Goal: Information Seeking & Learning: Check status

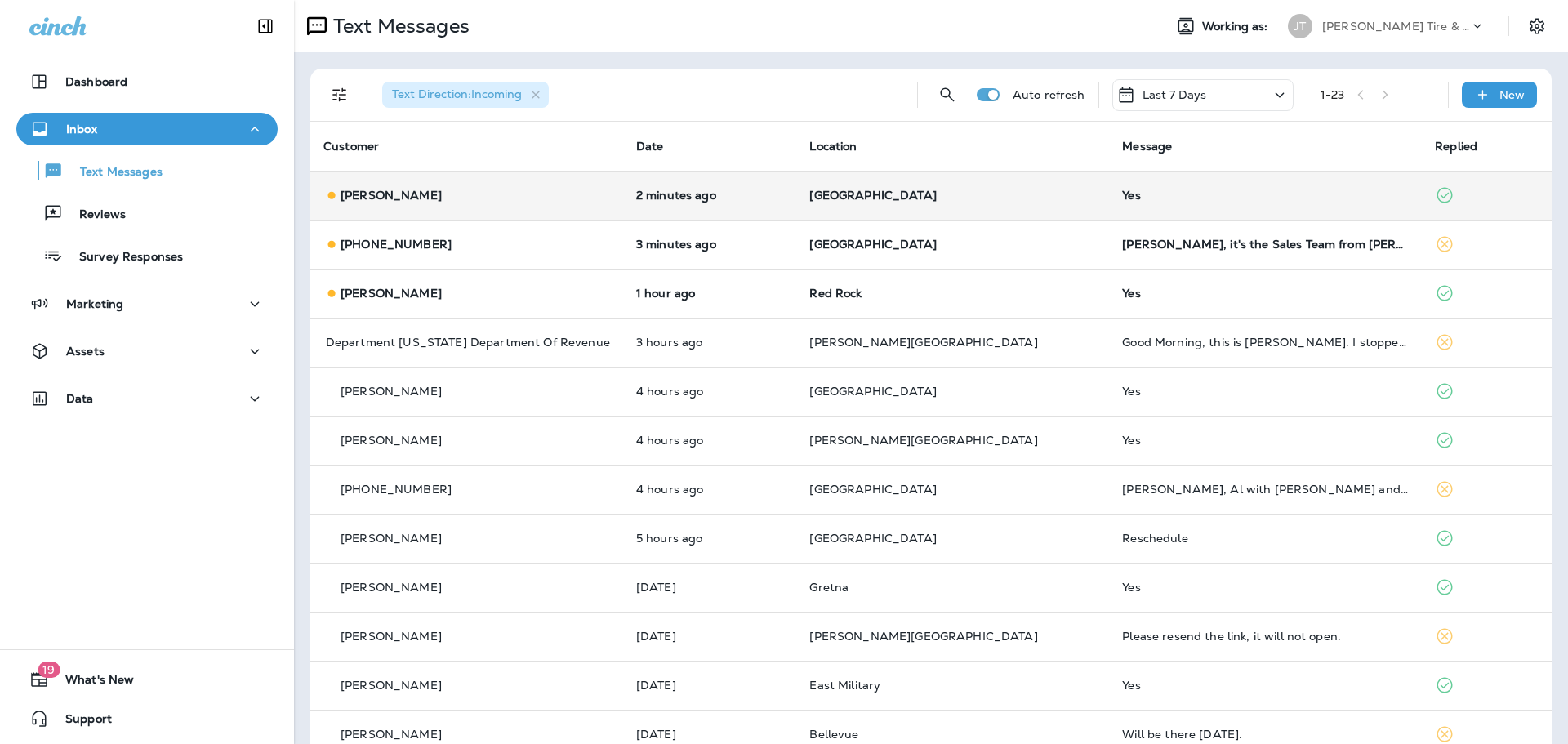
click at [669, 184] on td "2 minutes ago" at bounding box center [710, 195] width 174 height 49
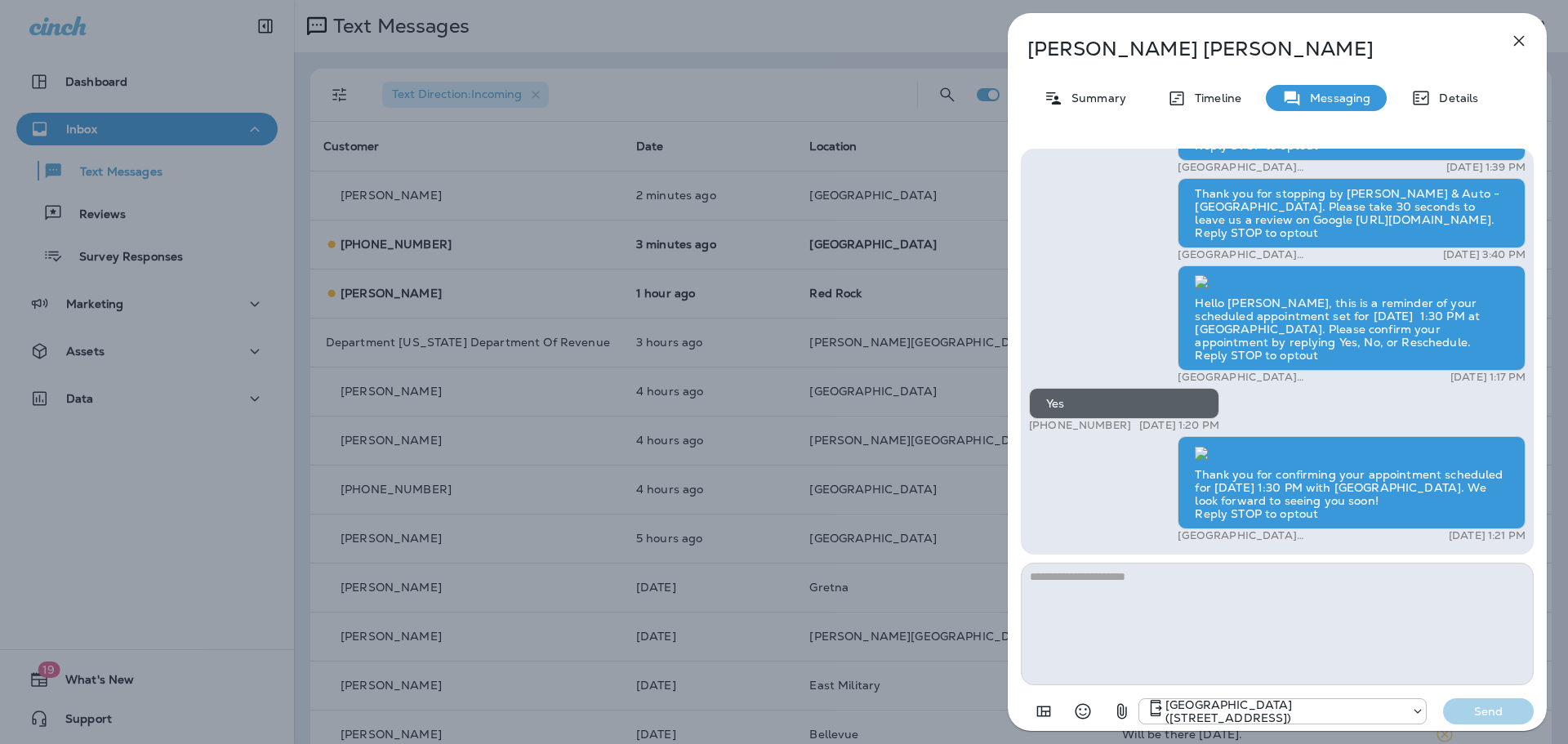
click at [1529, 39] on button "button" at bounding box center [1520, 40] width 33 height 33
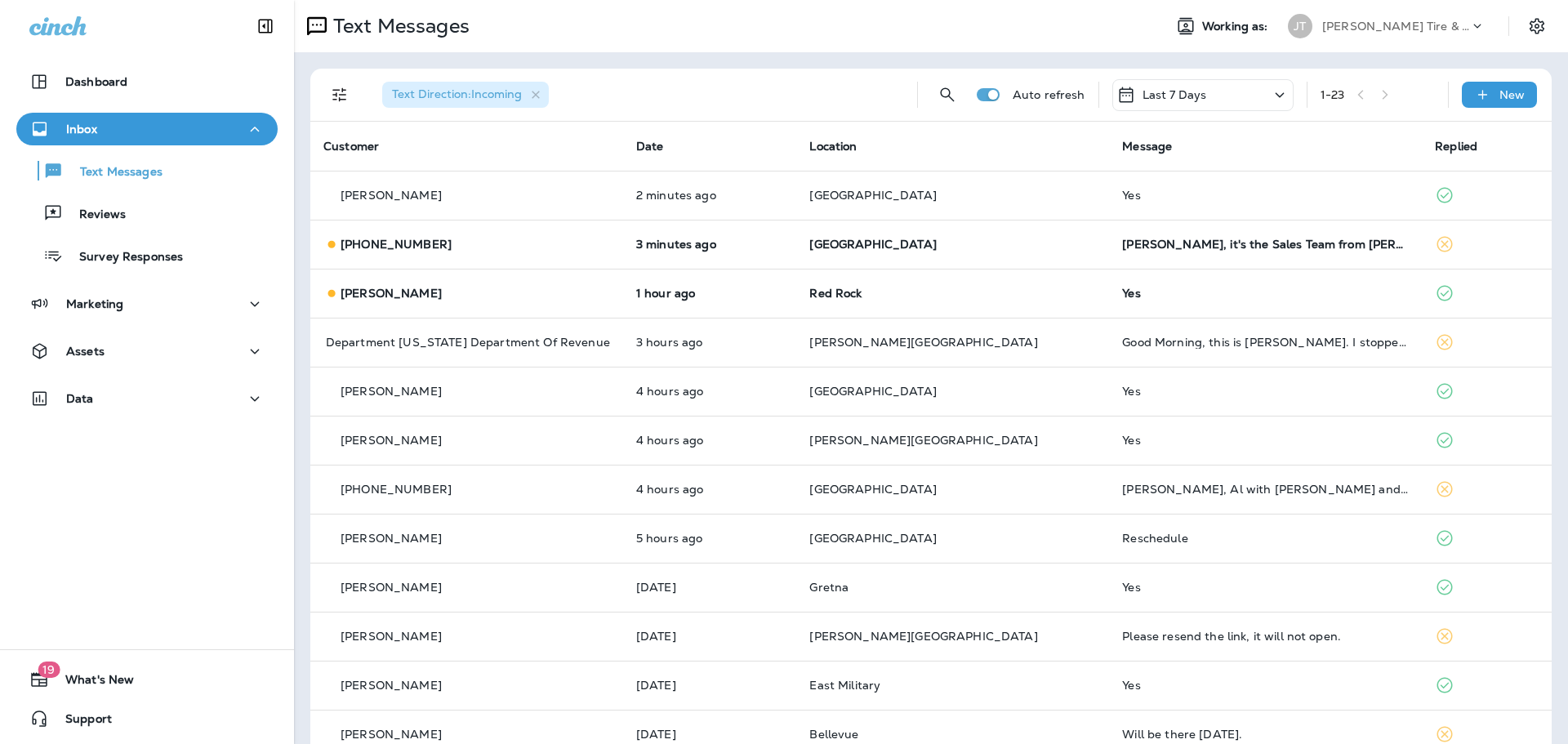
click at [565, 248] on div "[PHONE_NUMBER]" at bounding box center [466, 245] width 286 height 17
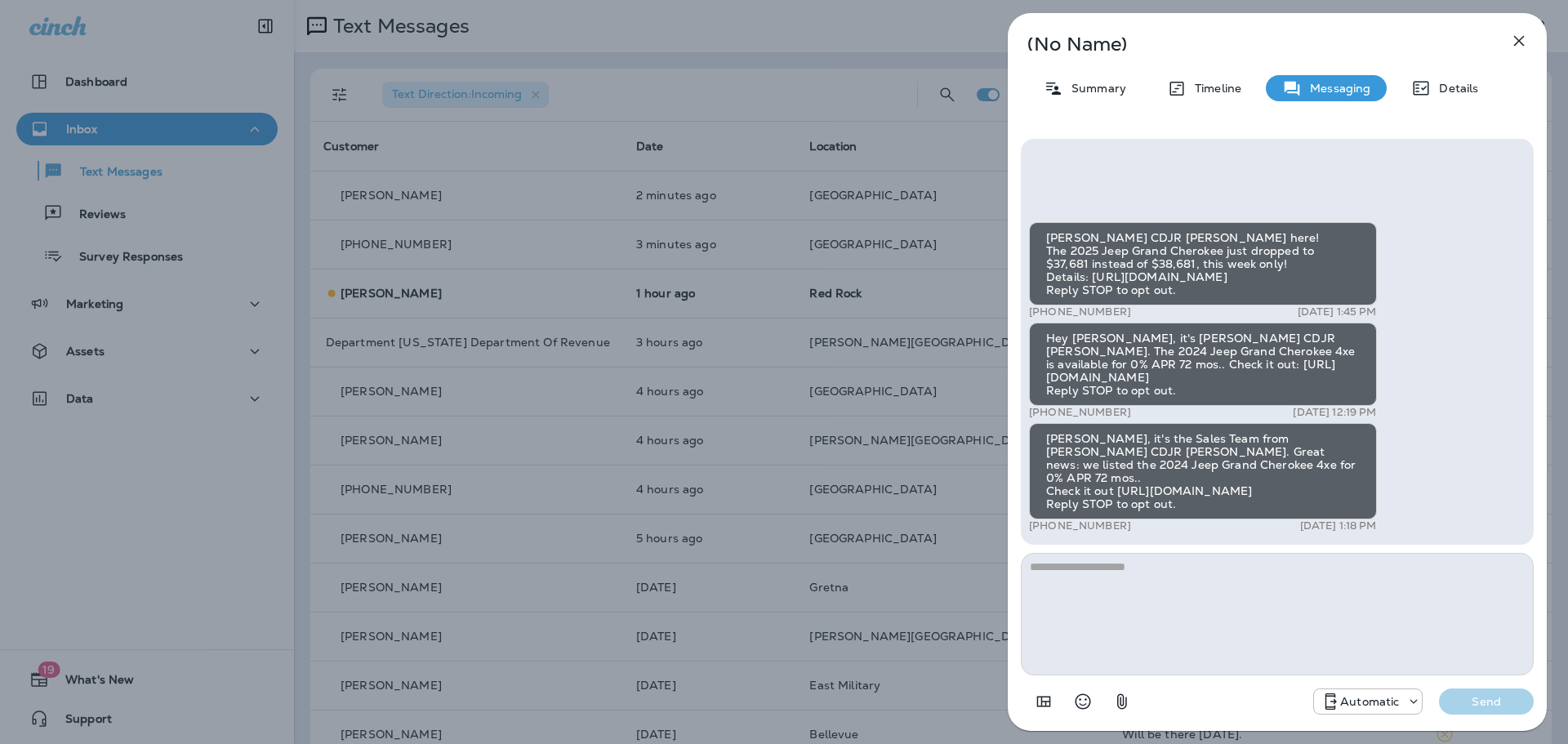
click at [1524, 36] on icon "button" at bounding box center [1519, 40] width 11 height 11
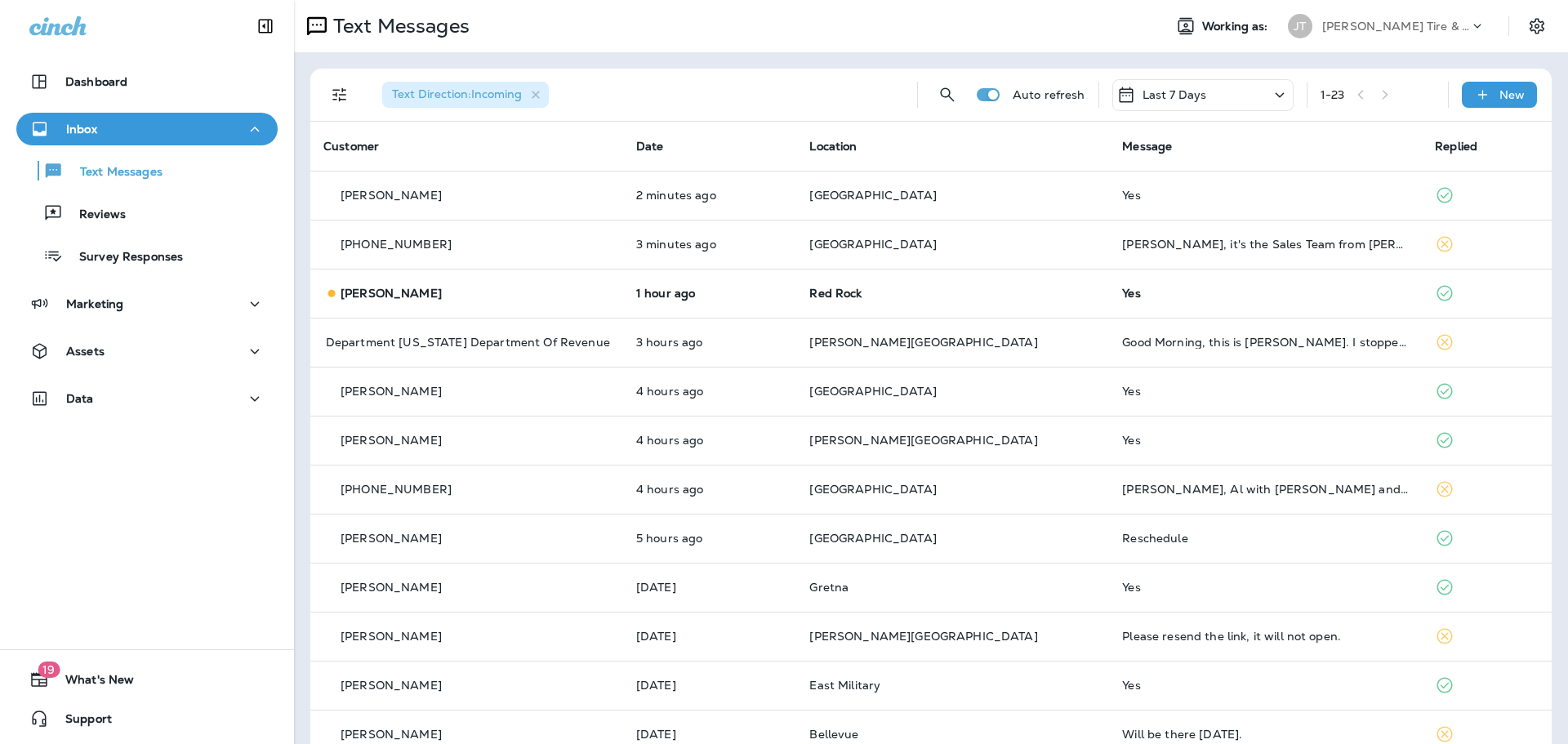
click at [561, 291] on div "[PERSON_NAME]" at bounding box center [466, 294] width 286 height 17
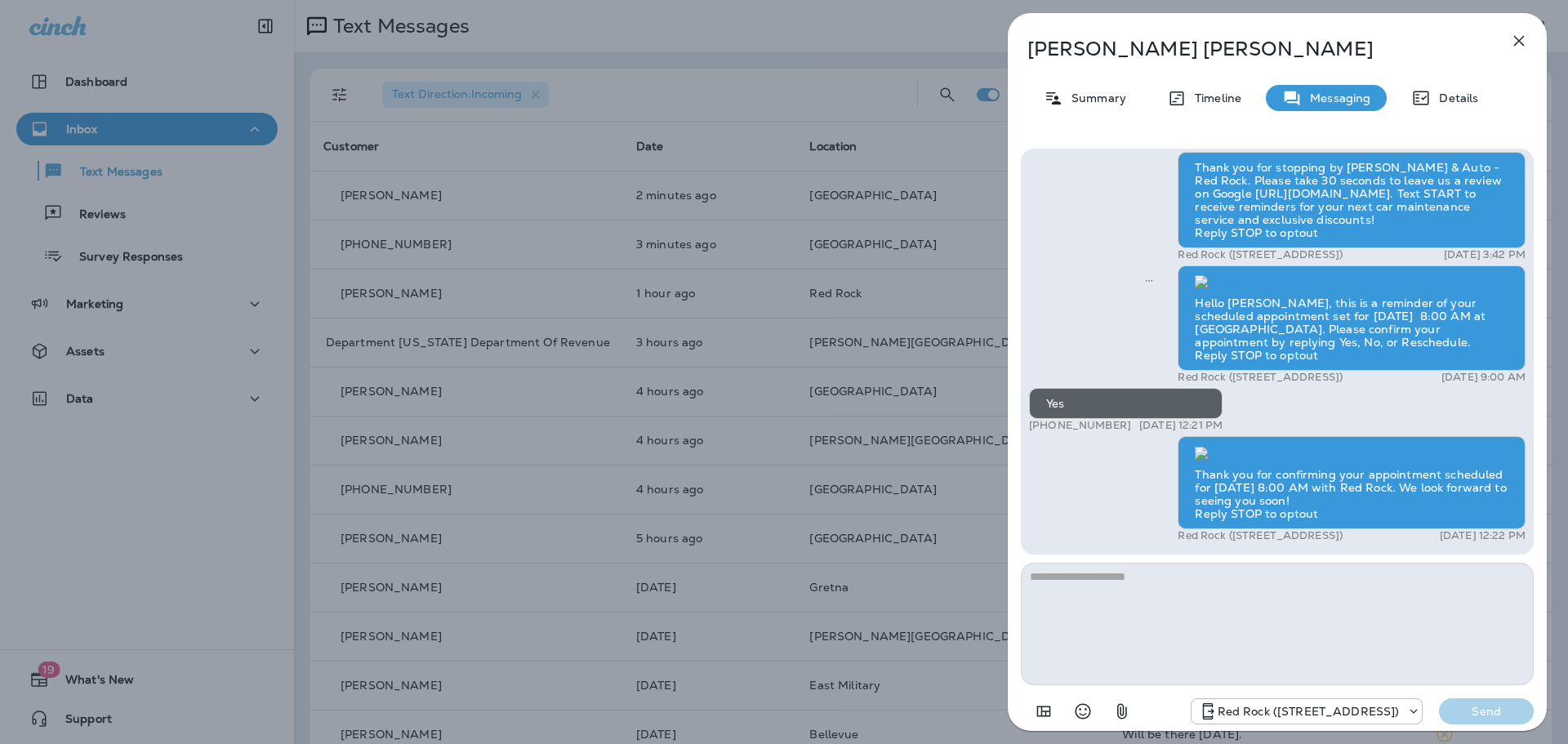
click at [1520, 41] on icon "button" at bounding box center [1519, 40] width 11 height 11
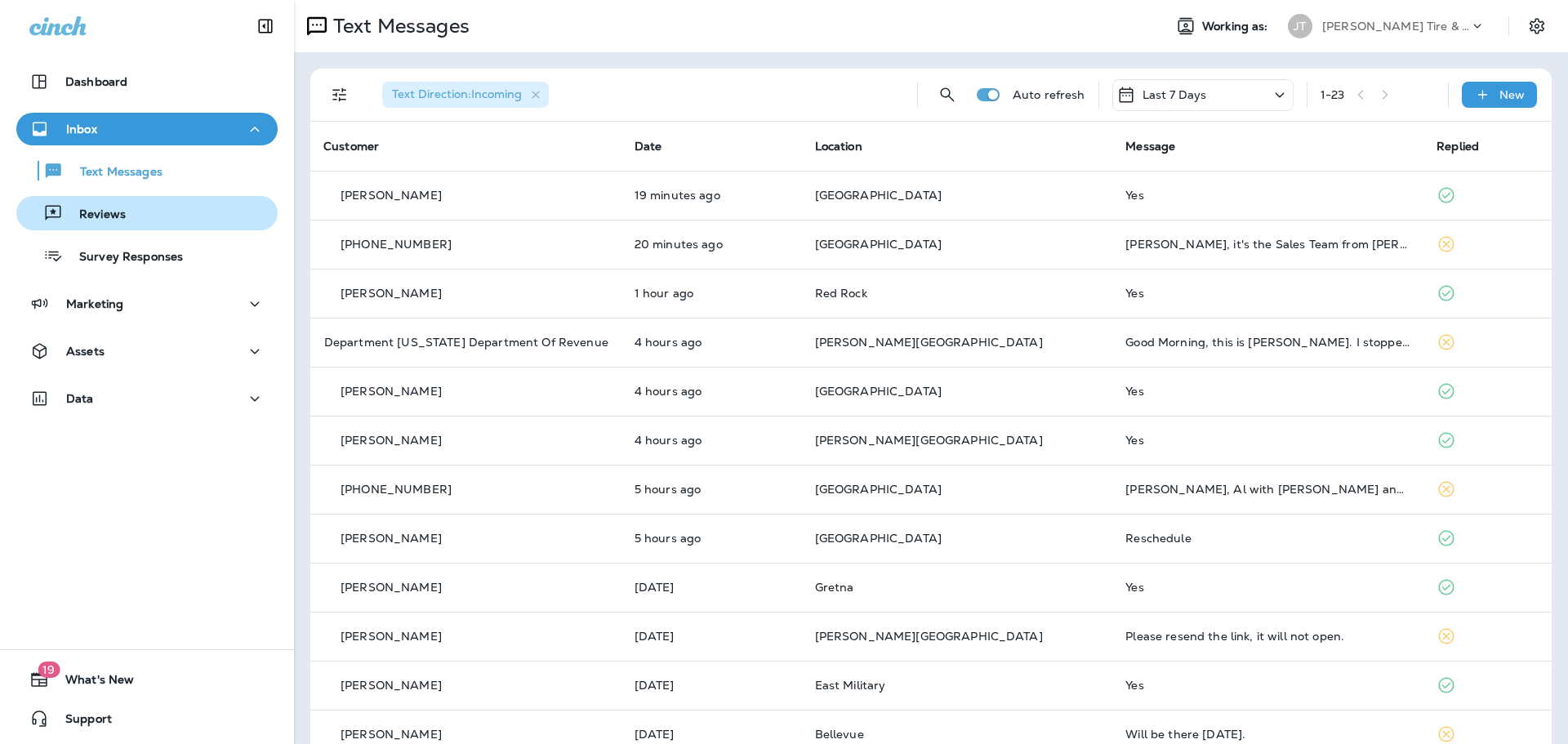
click at [129, 223] on div "Reviews" at bounding box center [147, 212] width 248 height 24
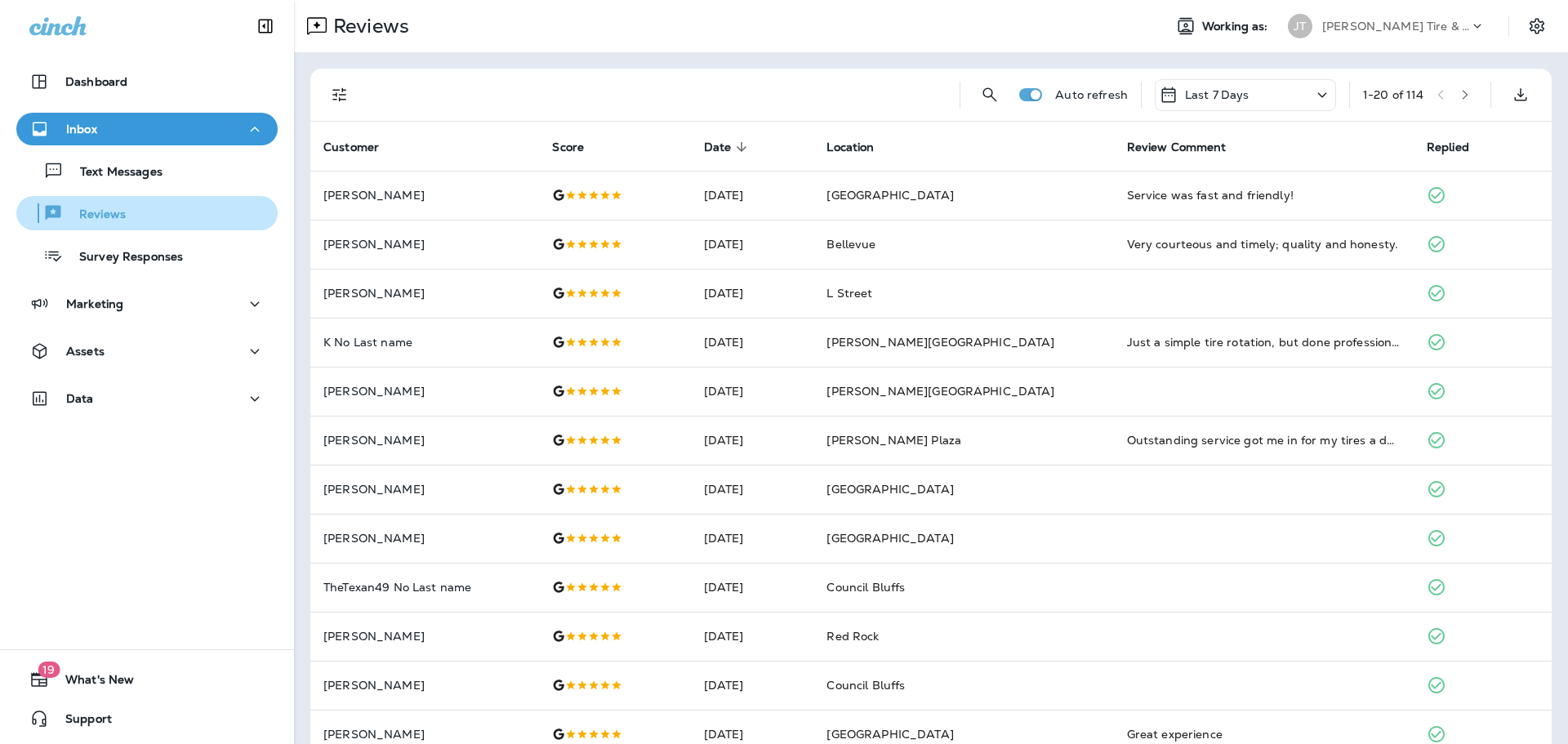
drag, startPoint x: 225, startPoint y: 246, endPoint x: 199, endPoint y: 203, distance: 50.2
click at [199, 203] on div "Reviews" at bounding box center [147, 212] width 248 height 24
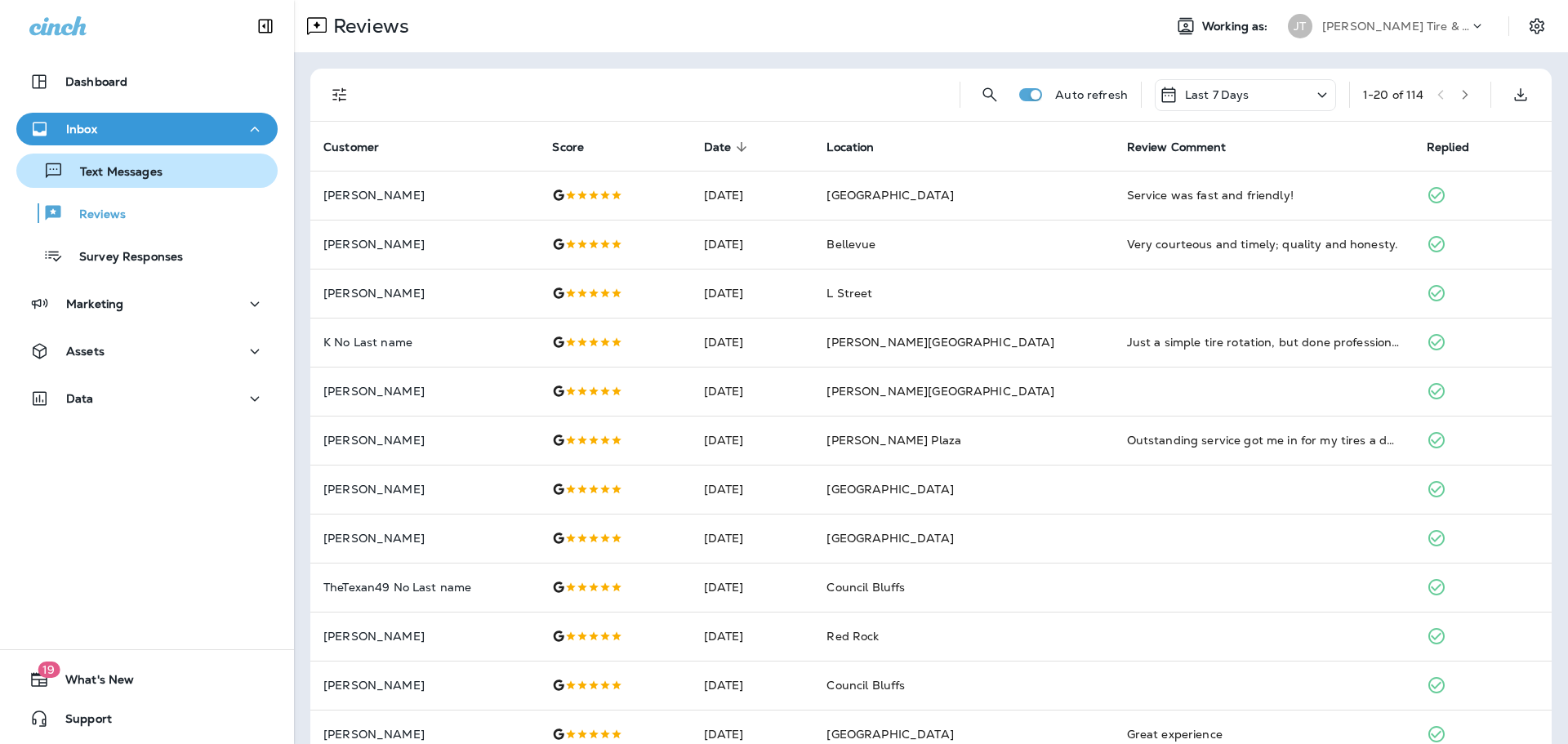
click at [207, 169] on div "Text Messages" at bounding box center [147, 170] width 248 height 24
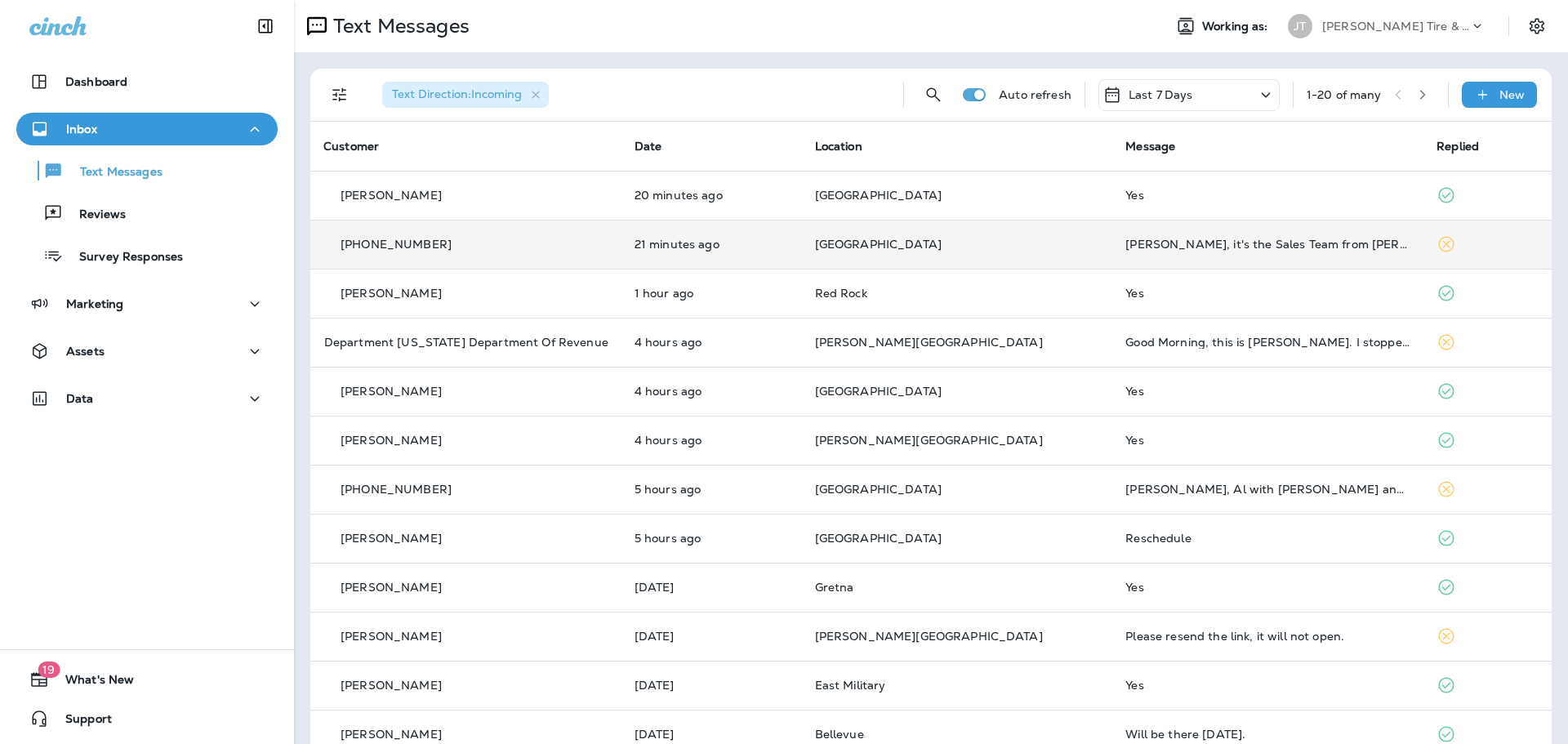
click at [1125, 245] on div "[PERSON_NAME], it's the Sales Team from [PERSON_NAME] CDJR [PERSON_NAME]. Great…" at bounding box center [1268, 244] width 285 height 13
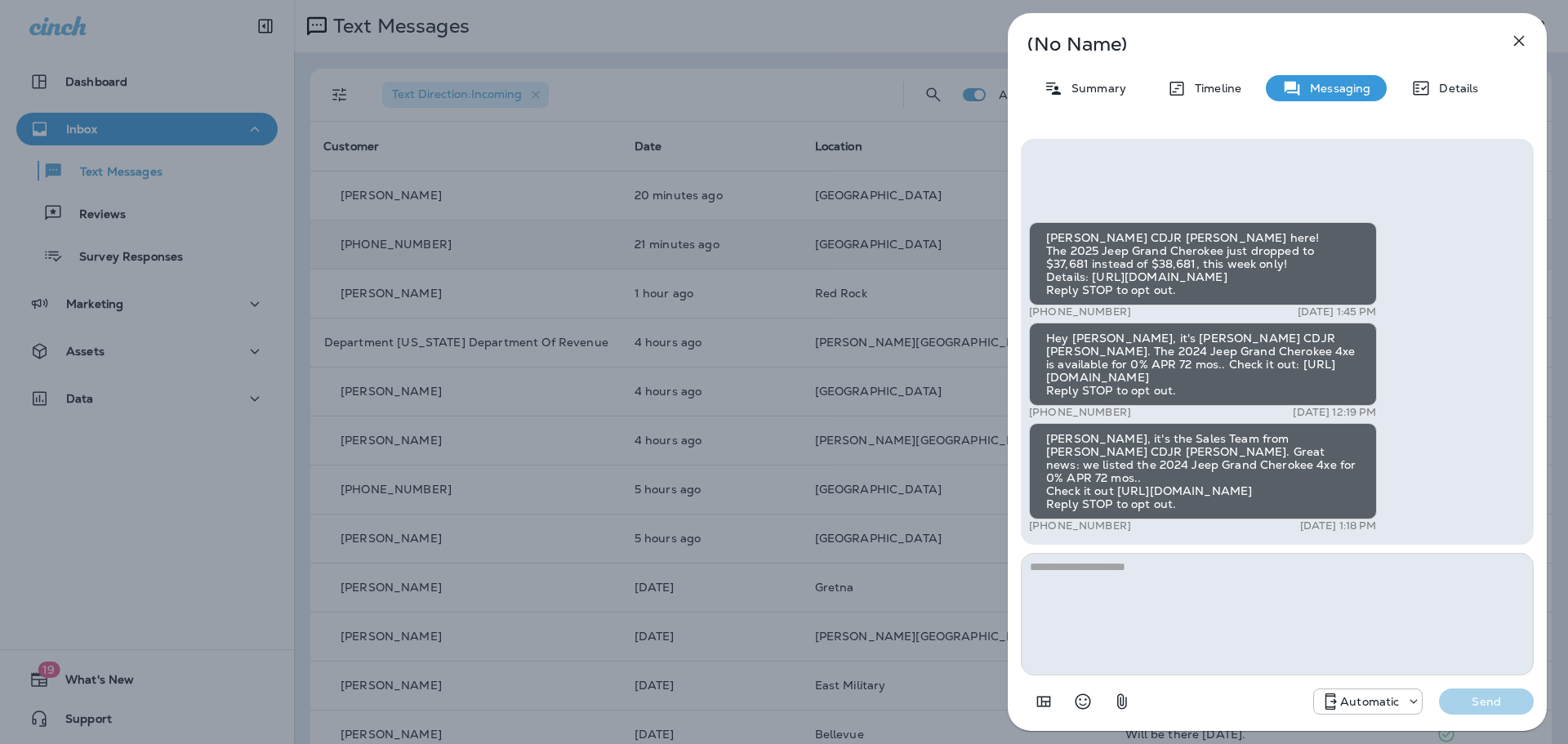
click at [124, 222] on div "(No Name) Summary Timeline Messaging Details [PERSON_NAME] CDJR [PERSON_NAME] h…" at bounding box center [784, 372] width 1568 height 744
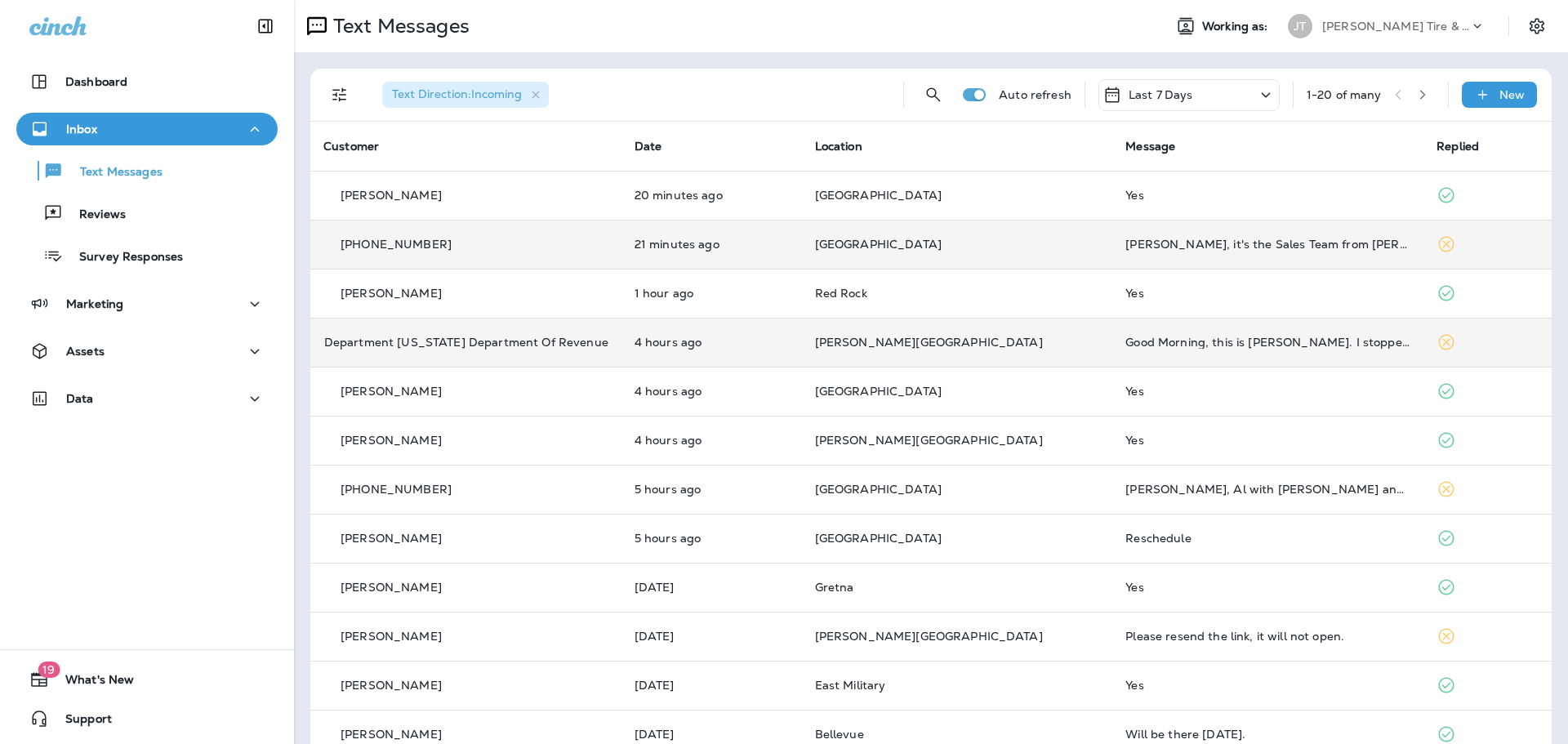
click at [1243, 350] on td "Good Morning, this is [PERSON_NAME]. I stopped in [DATE] and was advised a tire…" at bounding box center [1268, 341] width 311 height 49
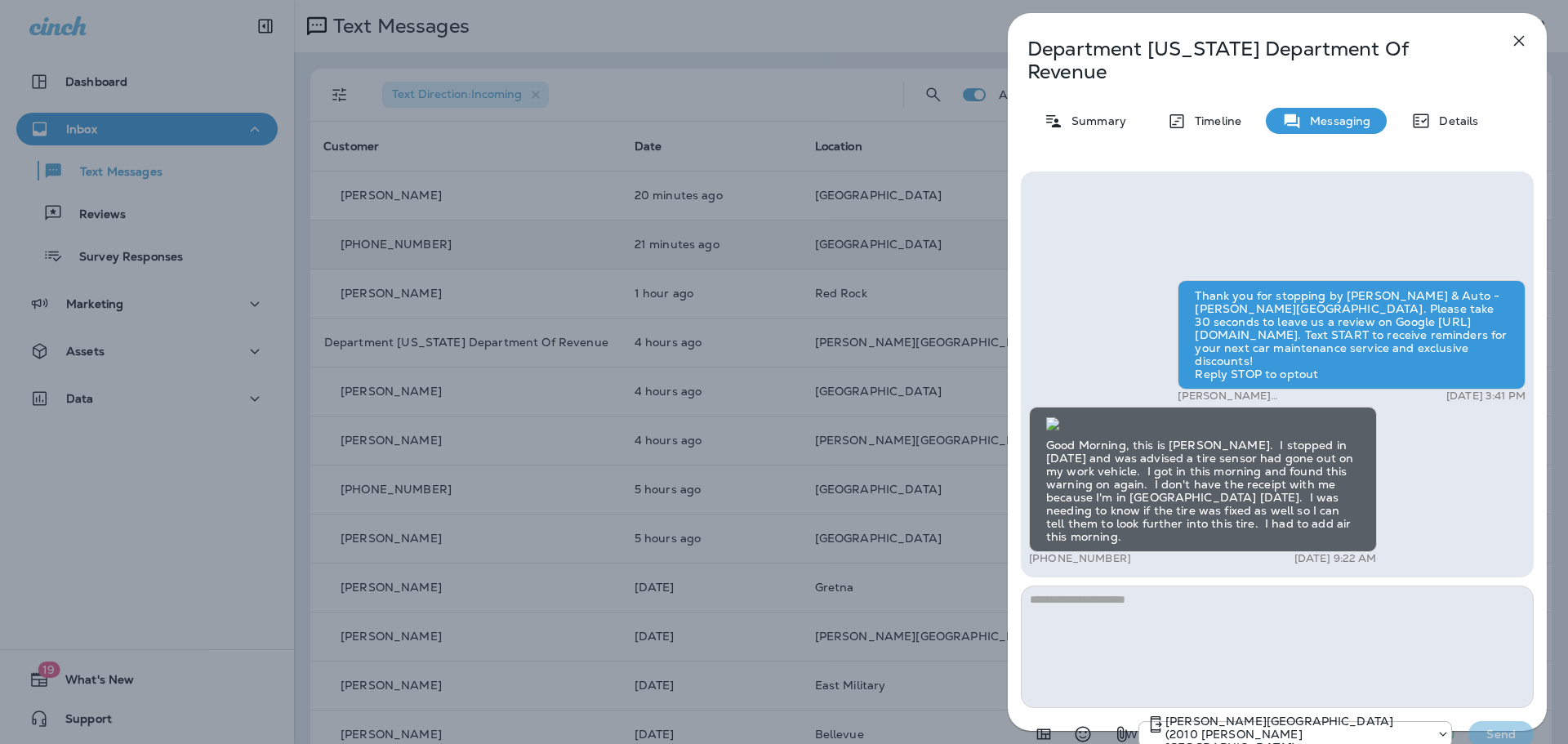
click at [157, 212] on div "Department [US_STATE] Department Of Revenue Summary Timeline Messaging Details …" at bounding box center [784, 372] width 1568 height 744
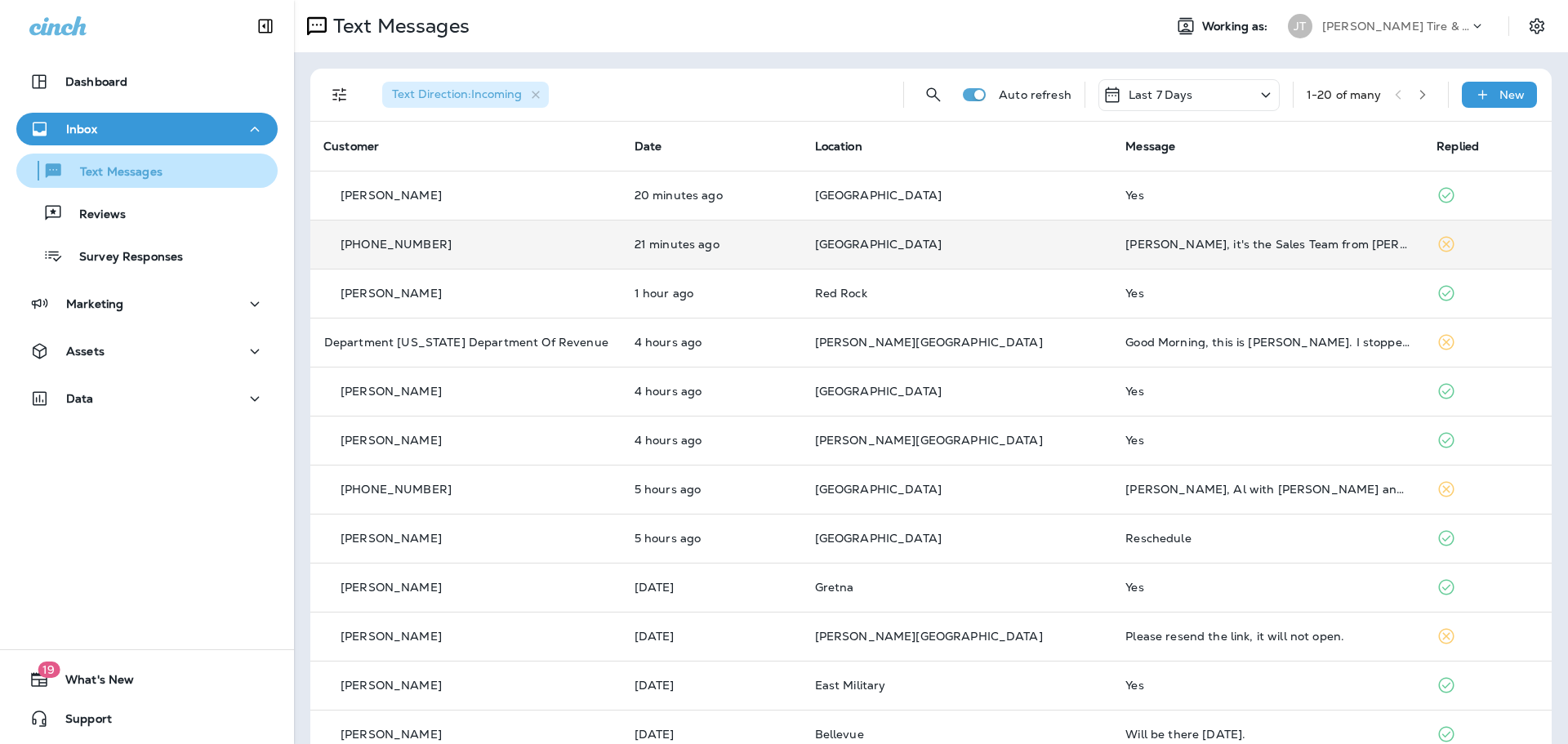
click at [122, 168] on p "Text Messages" at bounding box center [113, 173] width 98 height 15
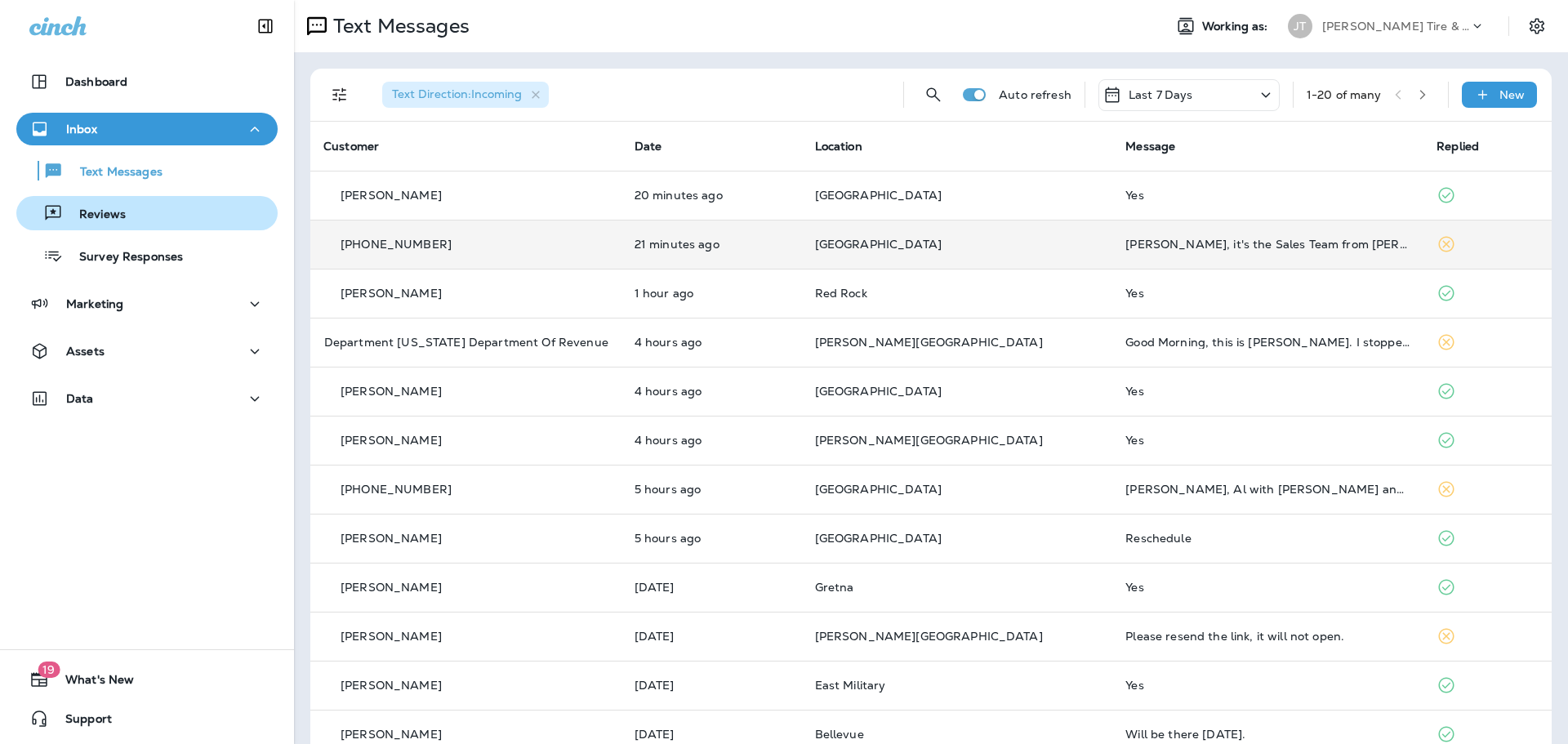
click at [112, 211] on p "Reviews" at bounding box center [94, 215] width 63 height 15
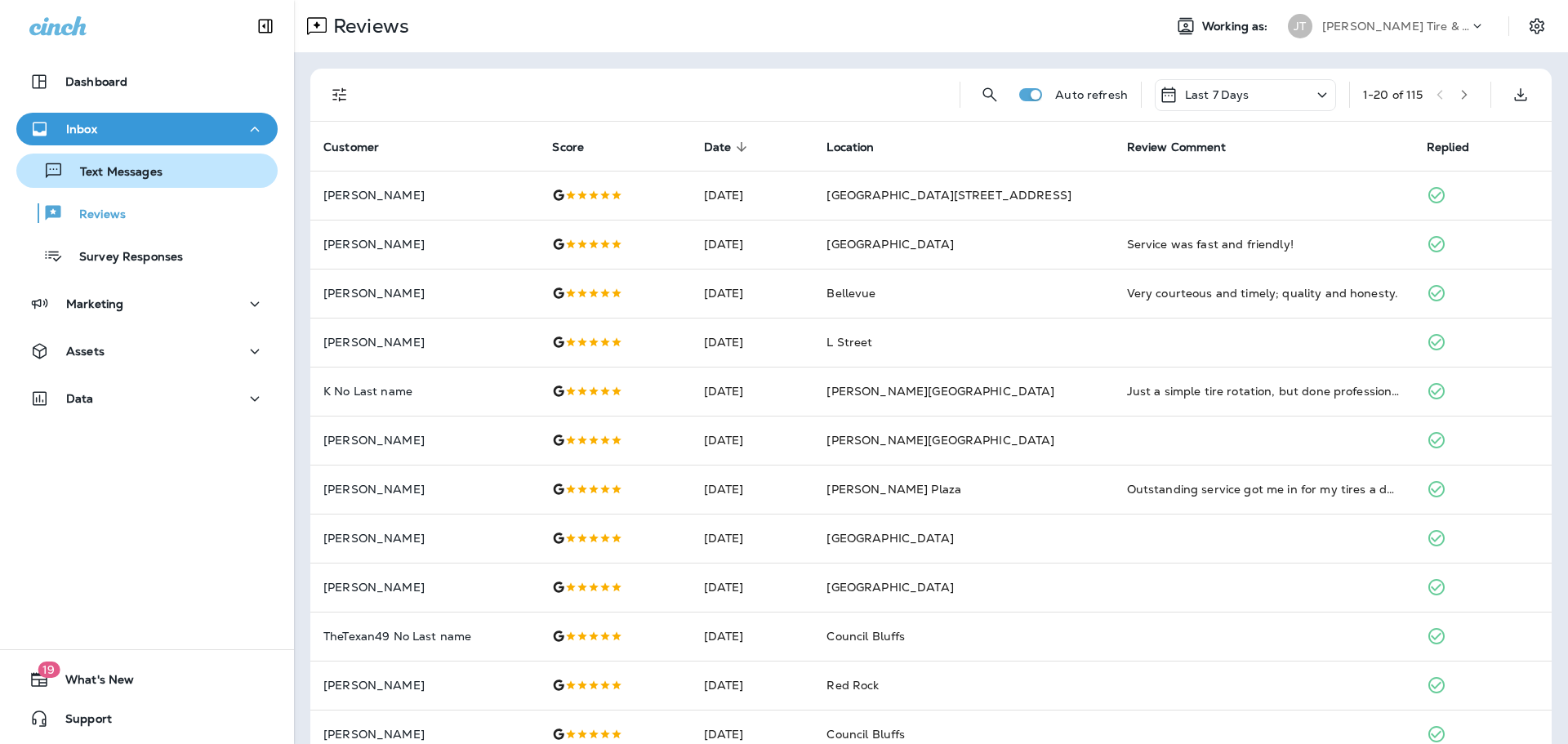
click at [152, 162] on div "Text Messages" at bounding box center [93, 170] width 140 height 24
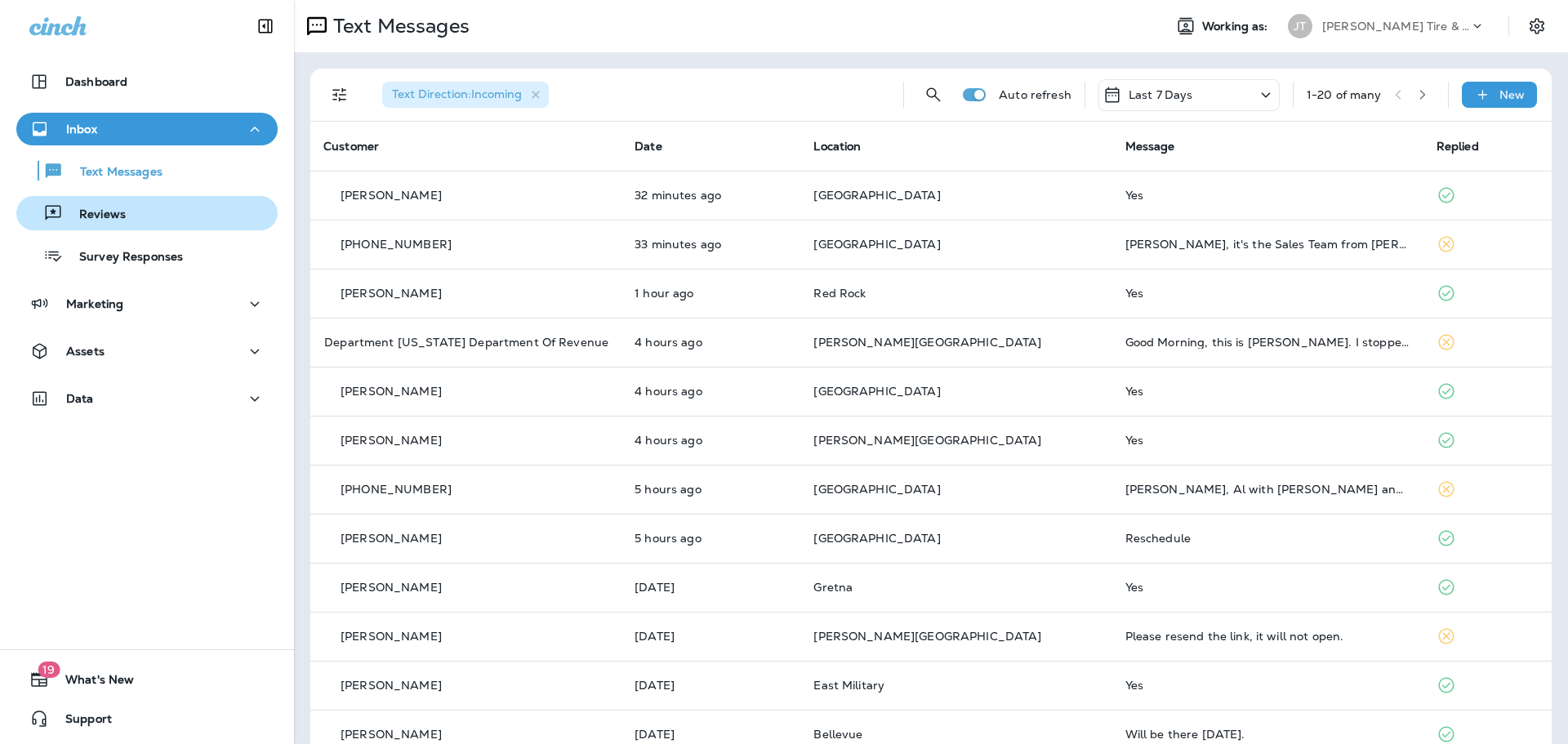
click at [184, 224] on div "Reviews" at bounding box center [147, 212] width 248 height 24
